Goal: Task Accomplishment & Management: Manage account settings

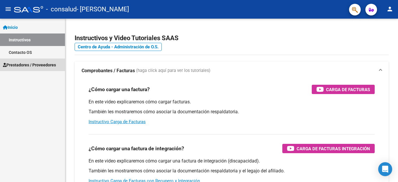
click at [26, 62] on span "Prestadores / Proveedores" at bounding box center [29, 65] width 53 height 6
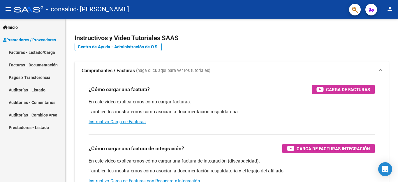
click at [32, 51] on link "Facturas - Listado/Carga" at bounding box center [32, 52] width 65 height 13
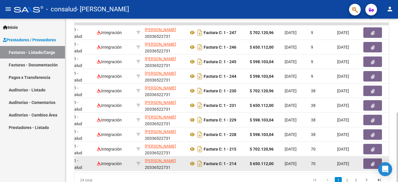
scroll to position [221, 0]
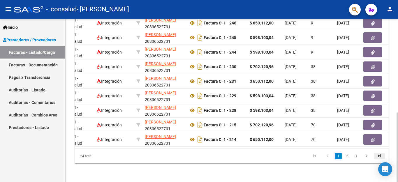
click at [378, 155] on icon "go to last page" at bounding box center [380, 156] width 8 height 7
click at [378, 155] on div "24 total 1 2 3" at bounding box center [232, 156] width 314 height 15
click at [378, 155] on icon "go to last page" at bounding box center [380, 156] width 8 height 7
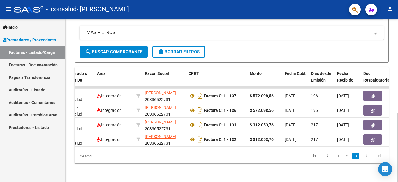
click at [378, 155] on icon "go to last page" at bounding box center [380, 156] width 8 height 7
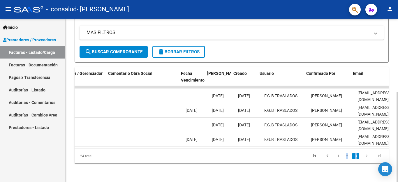
scroll to position [0, 915]
